Goal: Information Seeking & Learning: Learn about a topic

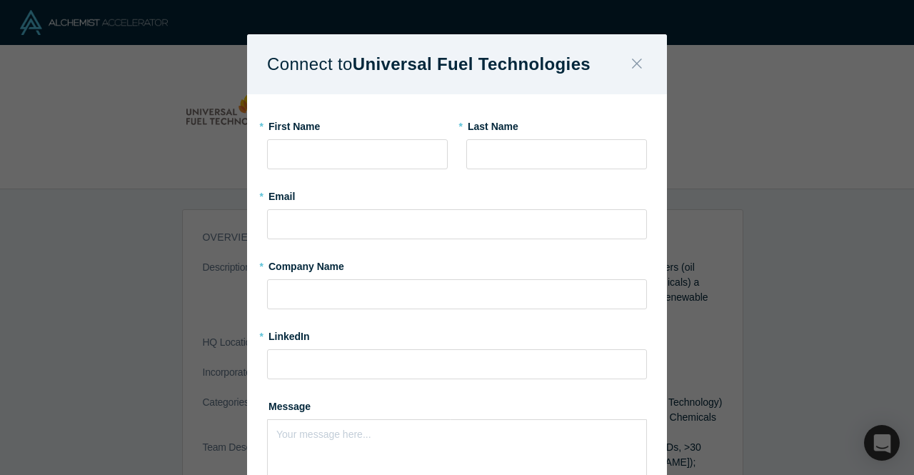
click at [636, 61] on button "Close" at bounding box center [637, 64] width 30 height 31
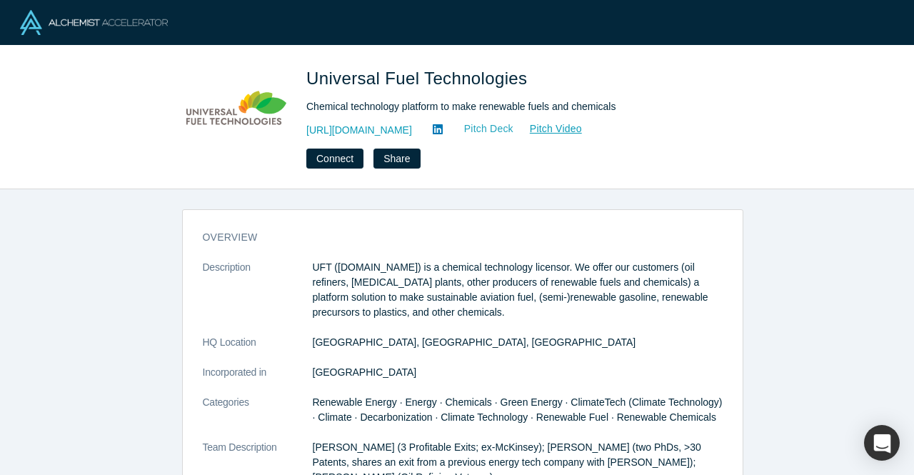
click at [478, 131] on link "Pitch Deck" at bounding box center [481, 129] width 66 height 16
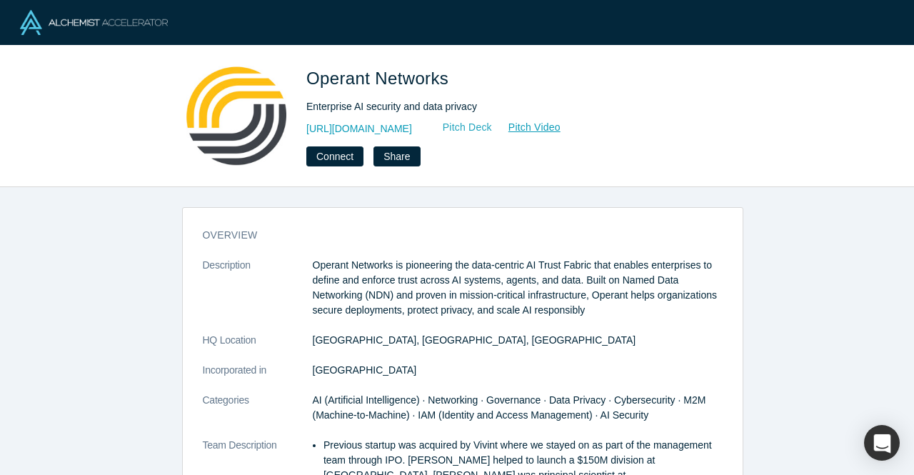
click at [493, 126] on link "Pitch Deck" at bounding box center [460, 127] width 66 height 16
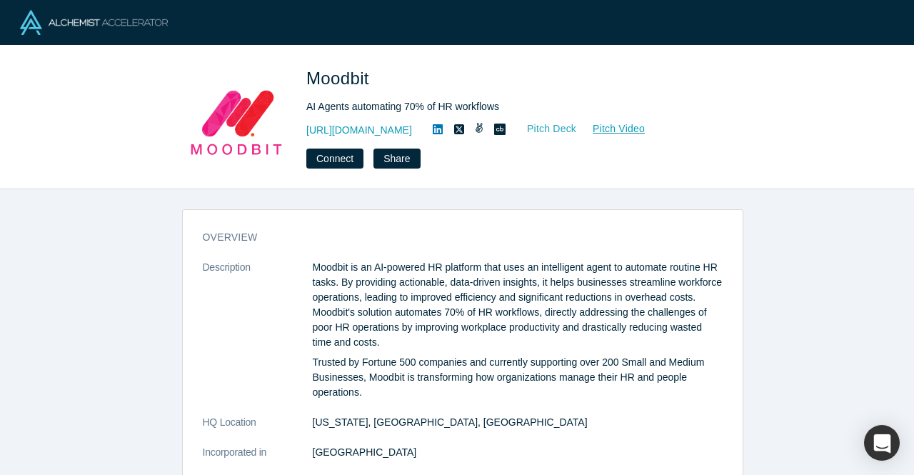
click at [560, 131] on link "Pitch Deck" at bounding box center [544, 129] width 66 height 16
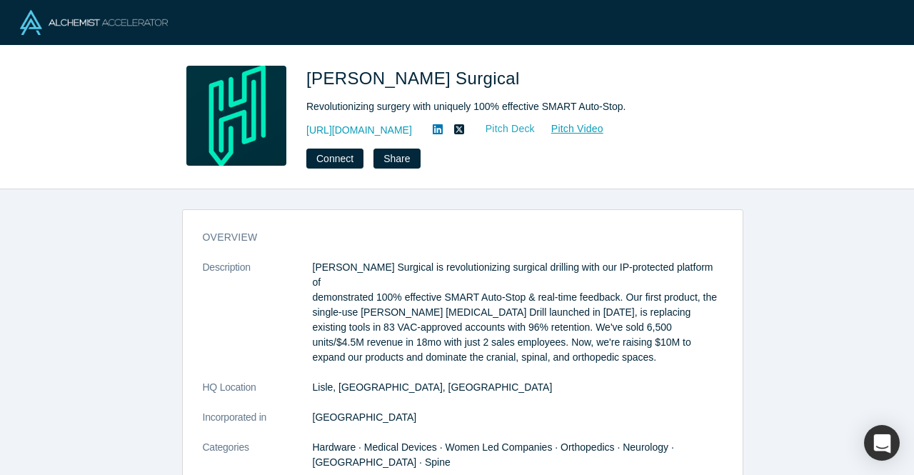
click at [505, 128] on link "Pitch Deck" at bounding box center [503, 129] width 66 height 16
